Goal: Transaction & Acquisition: Purchase product/service

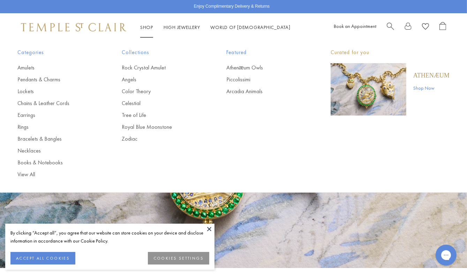
click at [144, 29] on link "Shop Shop" at bounding box center [146, 27] width 13 height 6
click at [27, 65] on link "Amulets" at bounding box center [55, 68] width 76 height 8
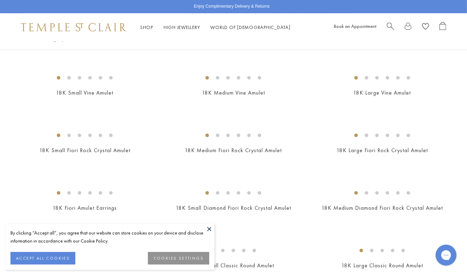
scroll to position [208, 0]
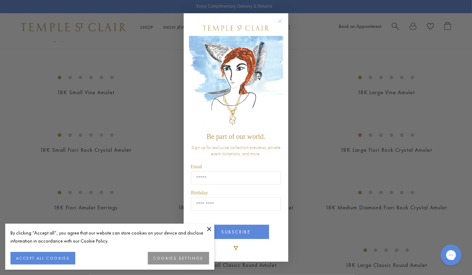
click at [279, 20] on circle "Close dialog" at bounding box center [280, 21] width 8 height 8
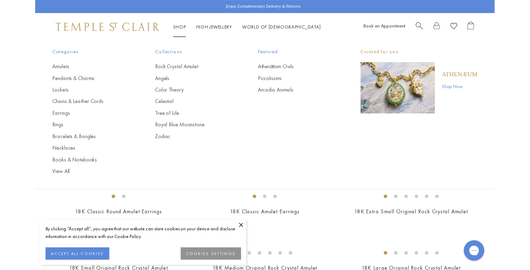
scroll to position [316, 0]
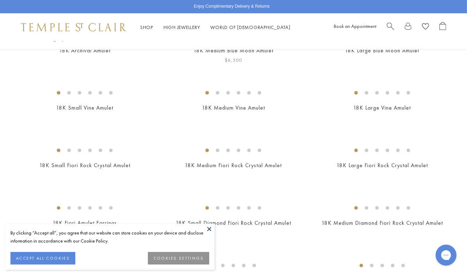
scroll to position [193, 0]
click at [209, 230] on button at bounding box center [209, 228] width 10 height 10
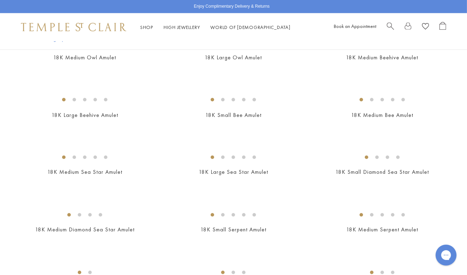
scroll to position [1052, 0]
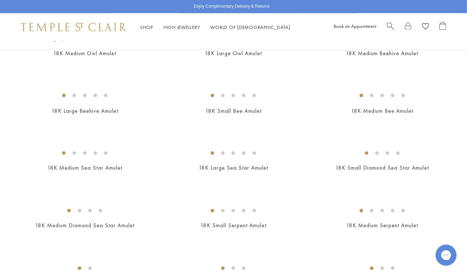
click at [0, 0] on img at bounding box center [0, 0] width 0 height 0
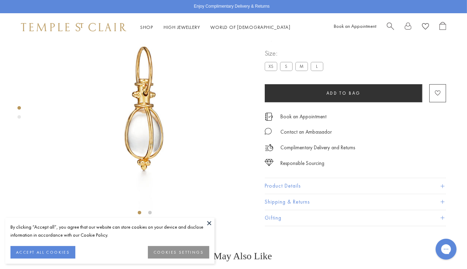
click at [291, 194] on button "Product Details" at bounding box center [355, 186] width 181 height 16
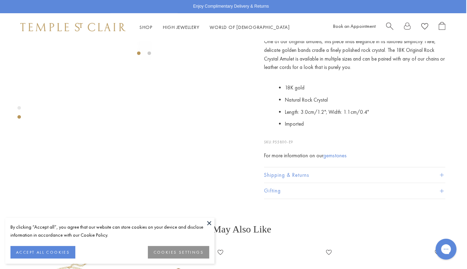
scroll to position [208, 1]
